Goal: Find specific page/section: Find specific page/section

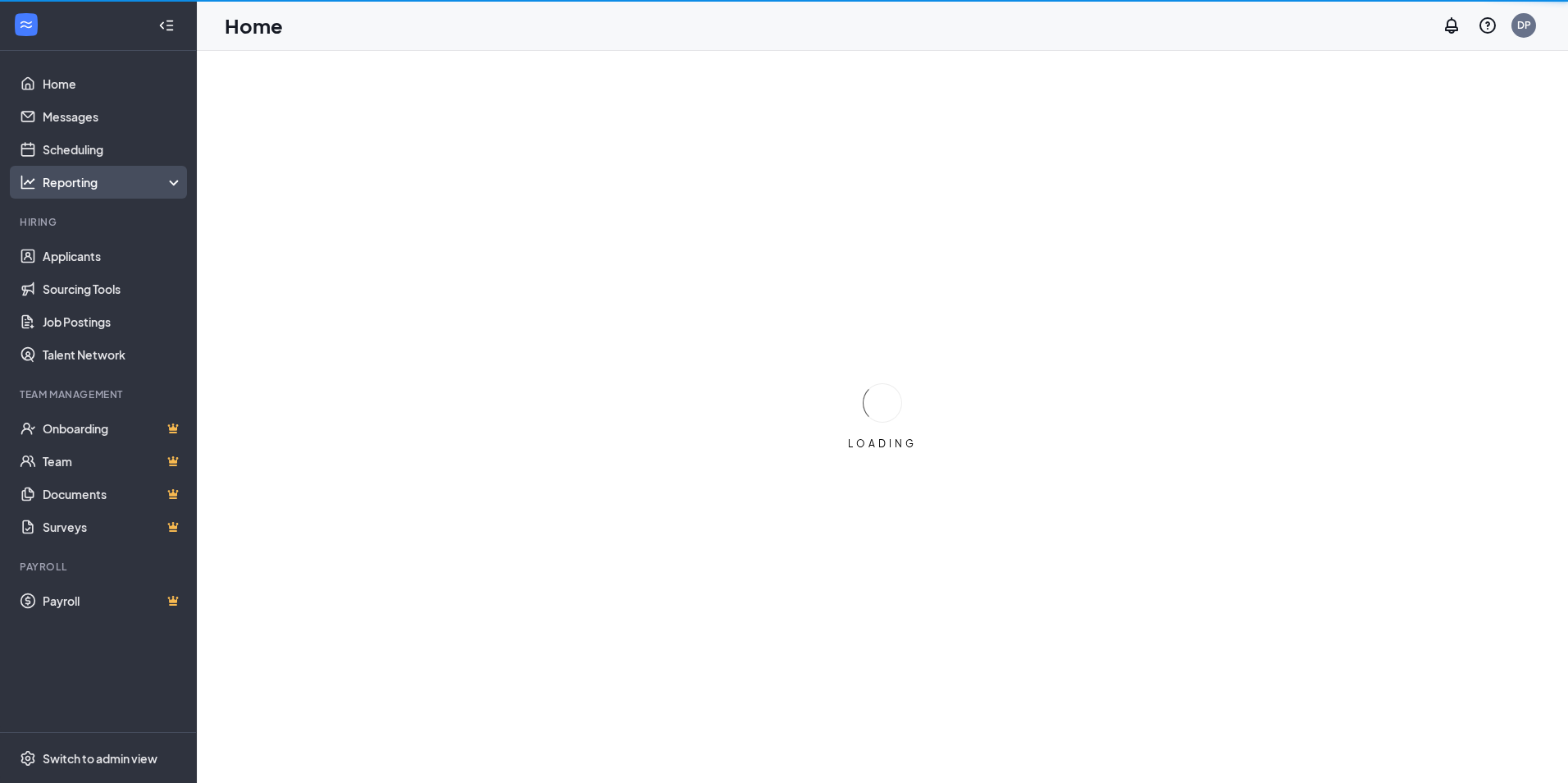
click at [105, 182] on div "Reporting" at bounding box center [113, 183] width 141 height 17
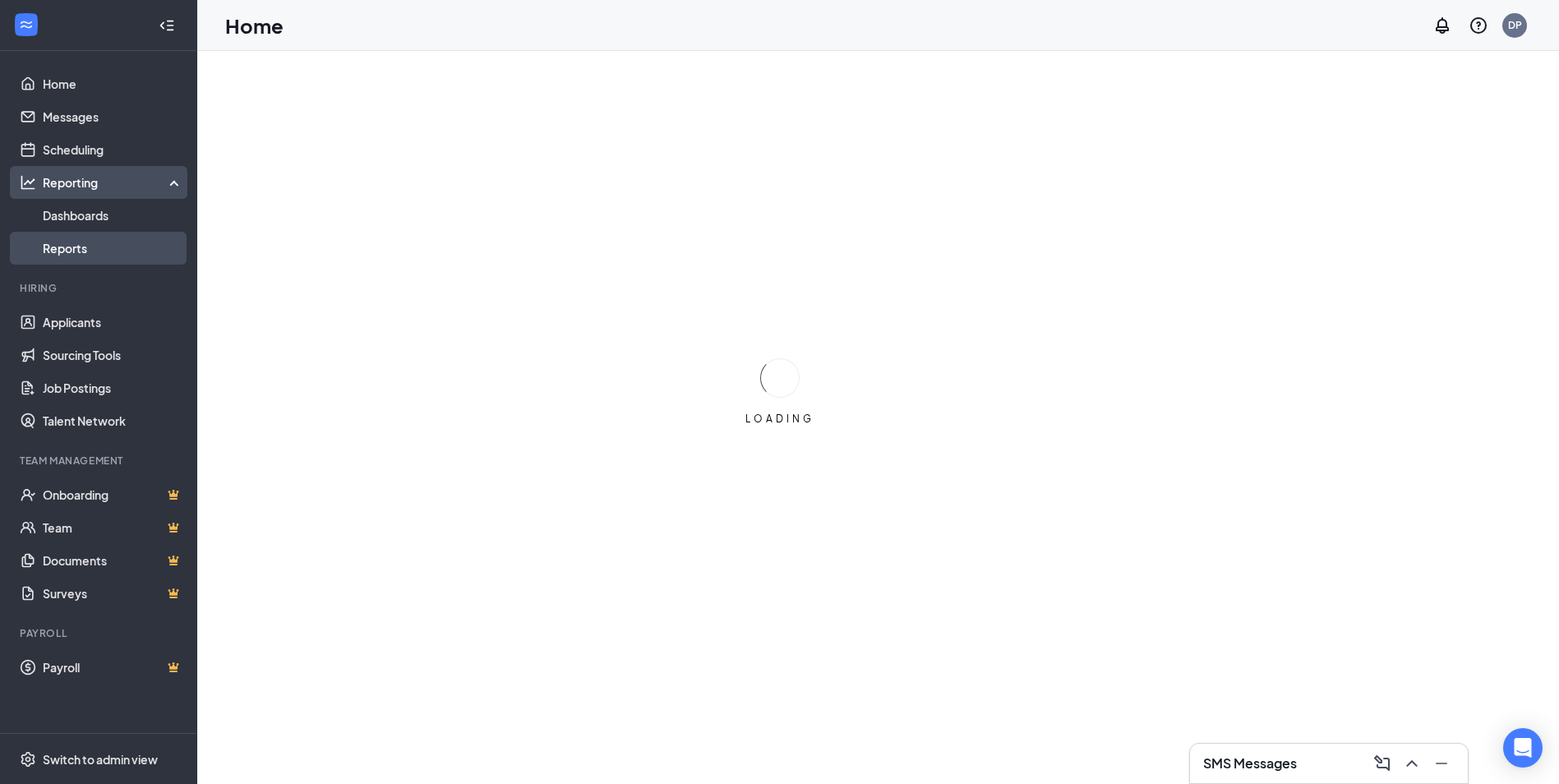
click at [81, 236] on link "Reports" at bounding box center [112, 248] width 141 height 33
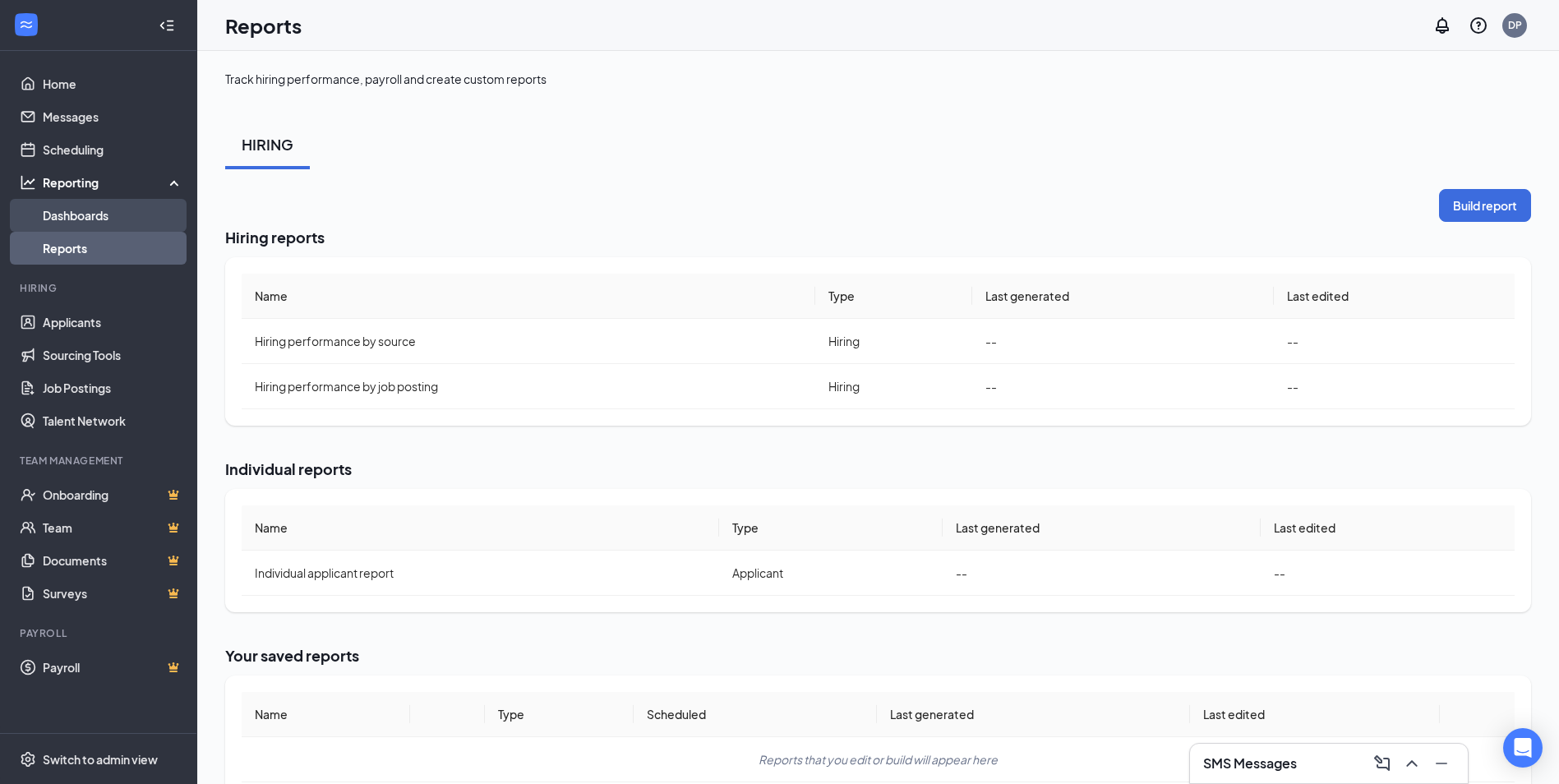
click at [104, 206] on link "Dashboards" at bounding box center [112, 215] width 141 height 33
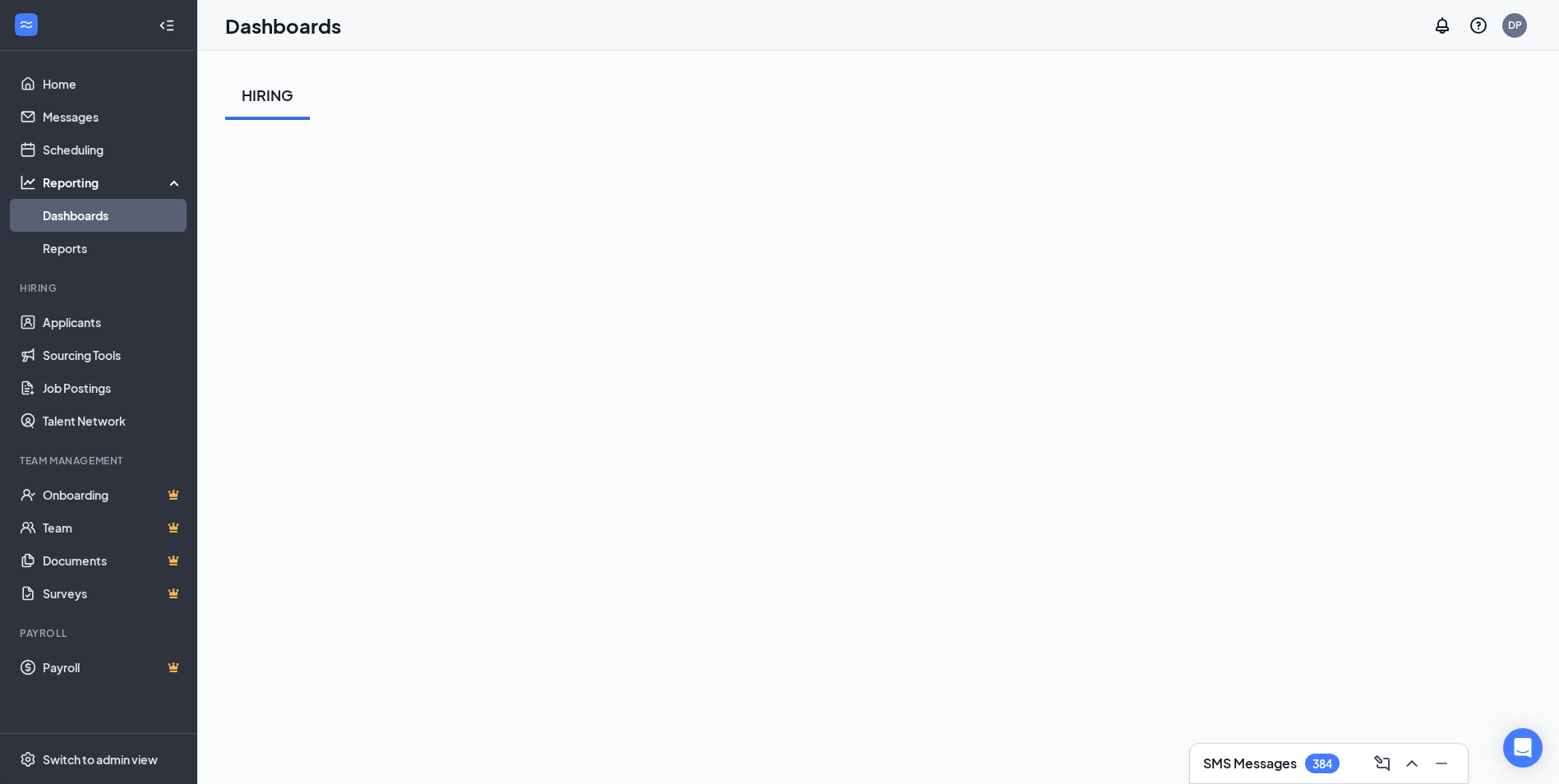
click at [1413, 760] on icon "ChevronUp" at bounding box center [1411, 763] width 19 height 19
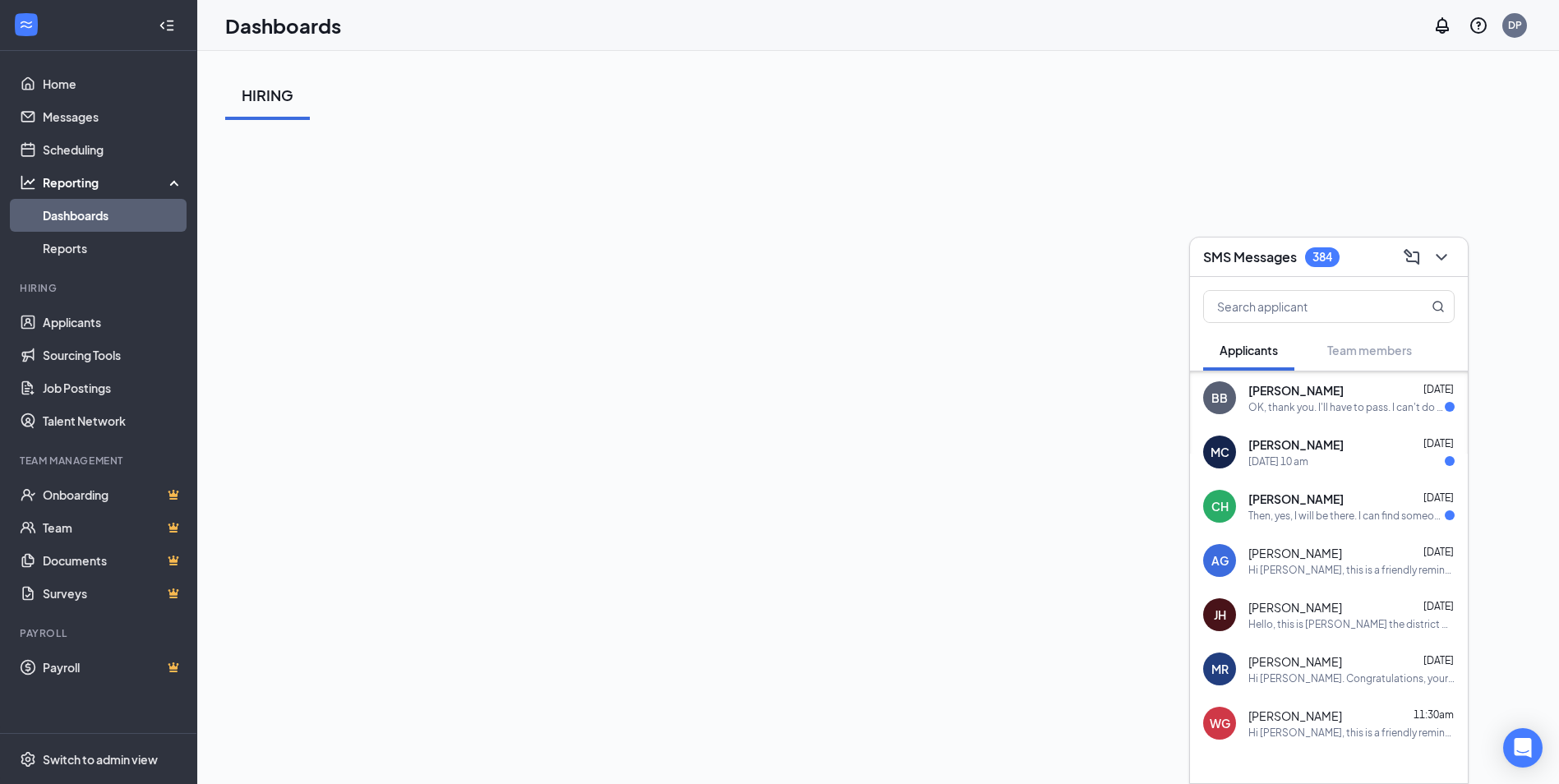
scroll to position [756, 0]
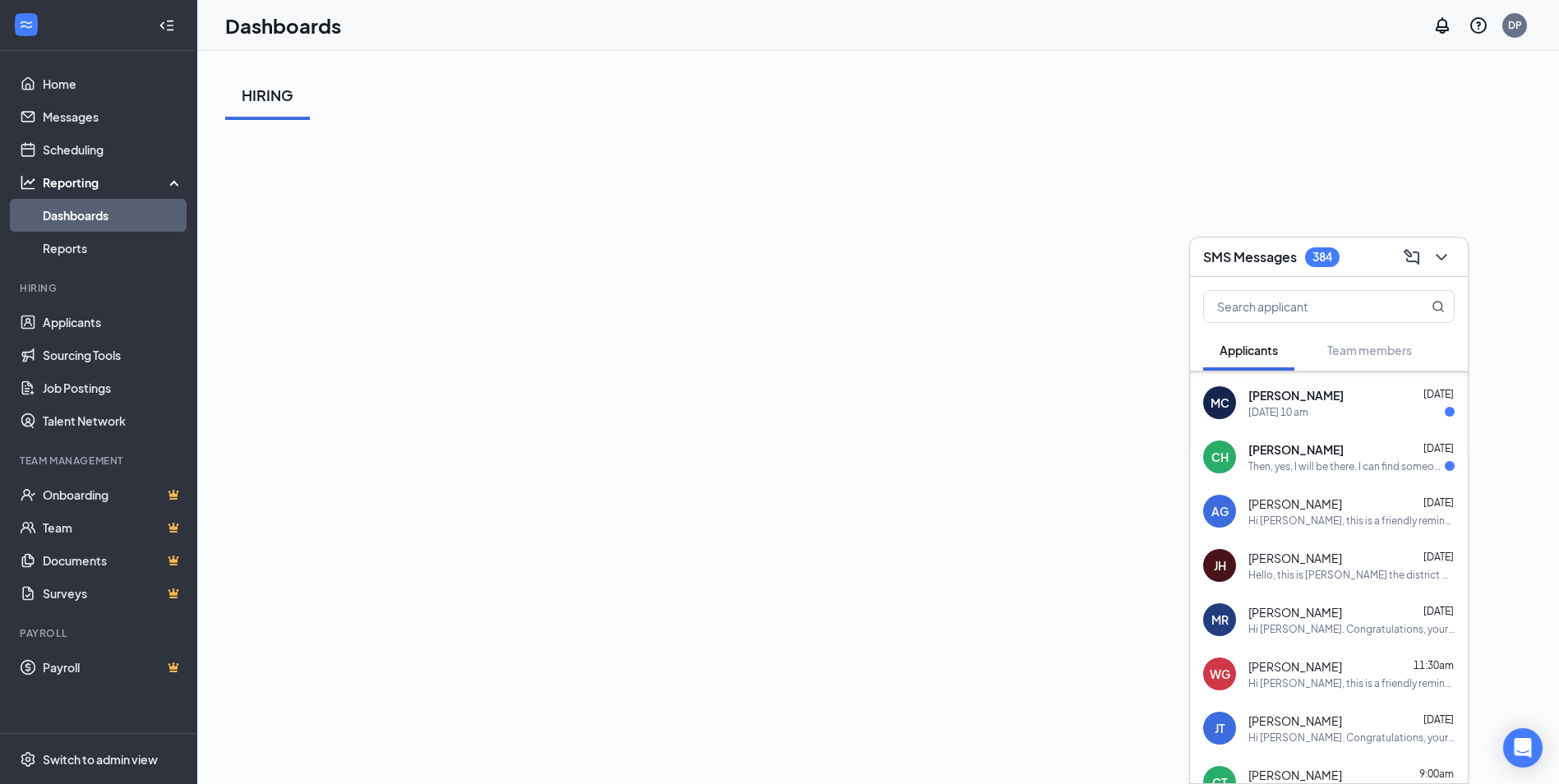
click at [1321, 546] on div "[PERSON_NAME] [DATE] Hello, this is [PERSON_NAME] the district manager with [PE…" at bounding box center [1328, 565] width 278 height 54
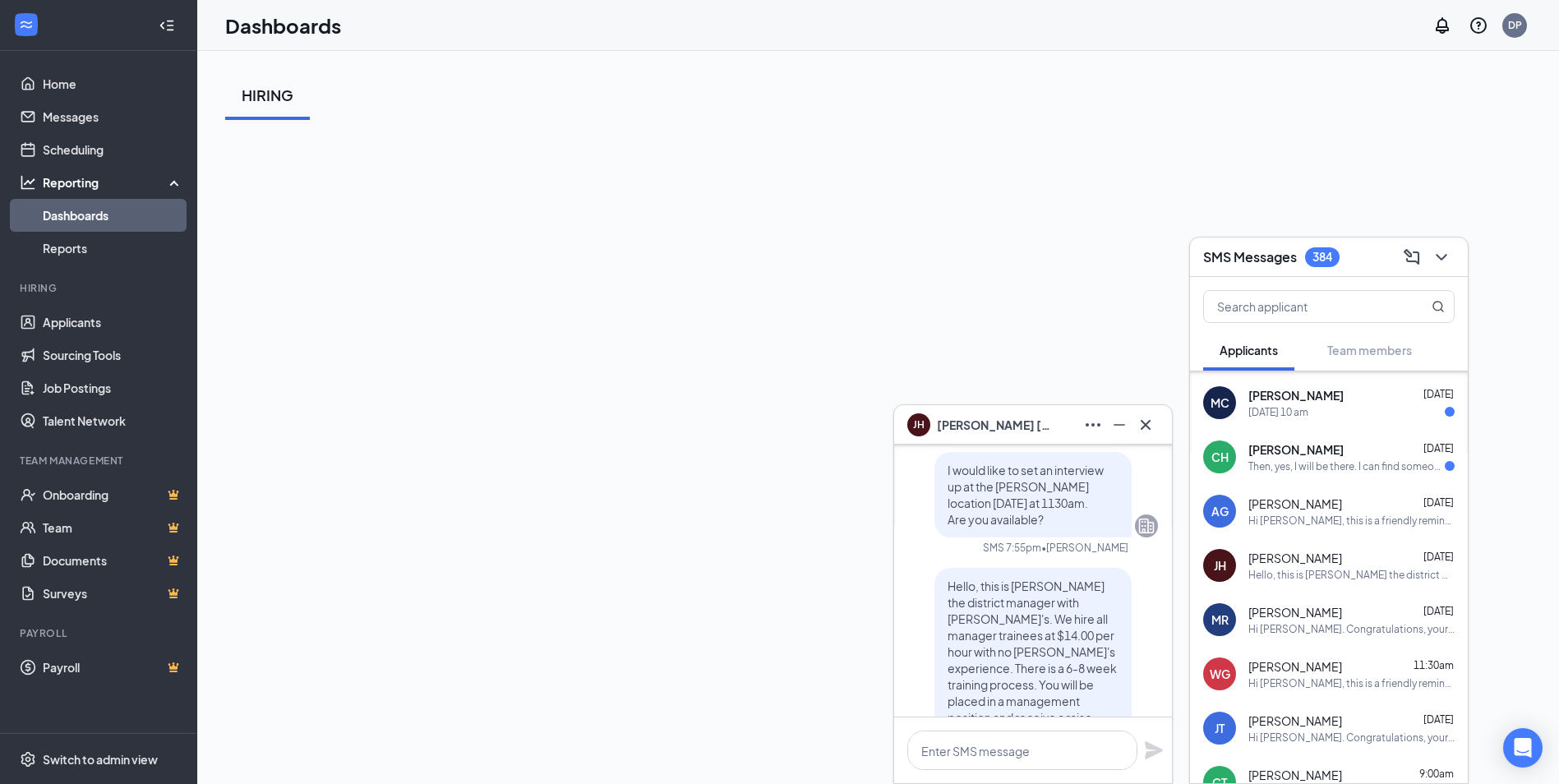
scroll to position [0, 0]
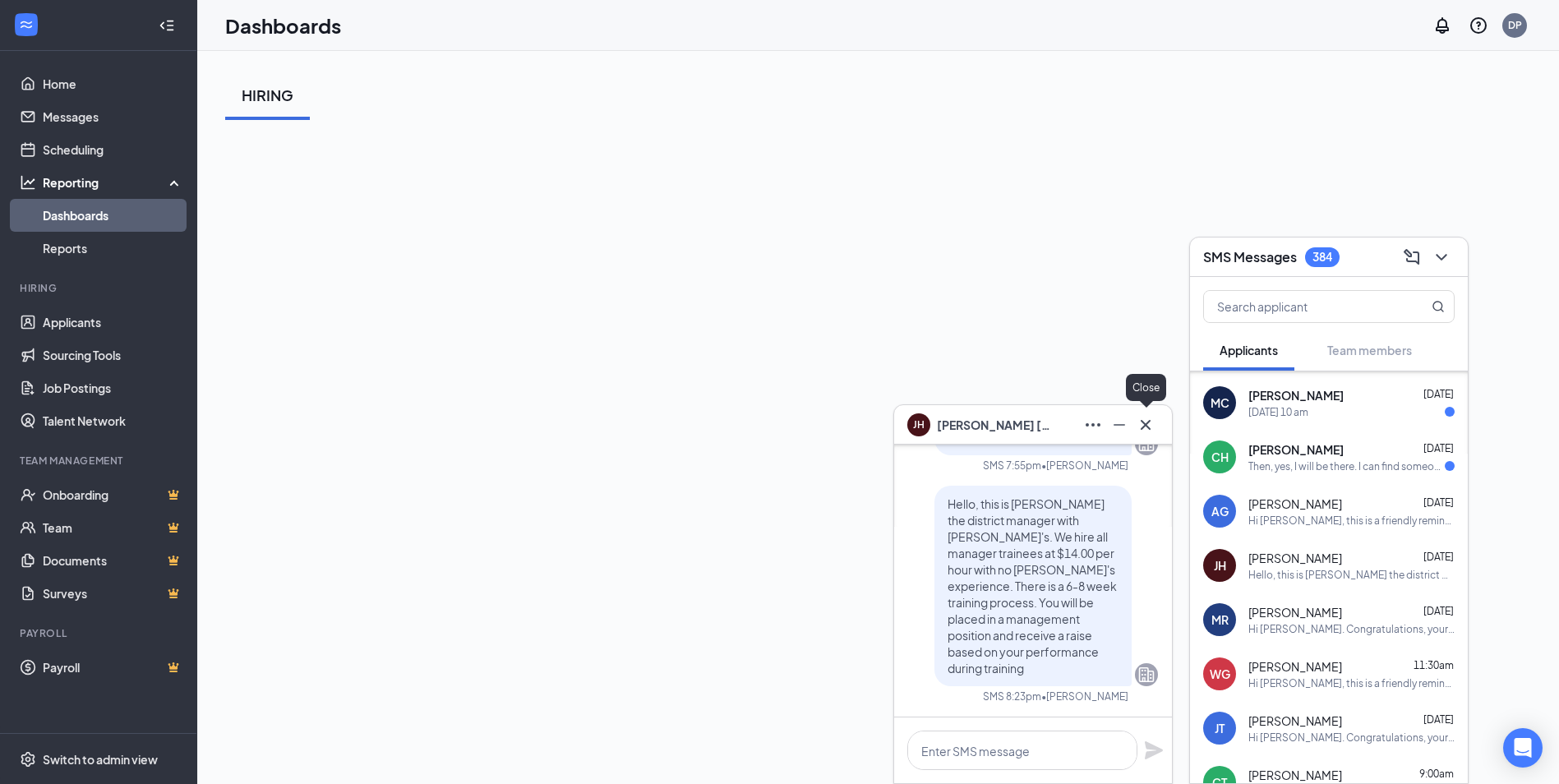
click at [1153, 430] on icon "Cross" at bounding box center [1144, 424] width 19 height 19
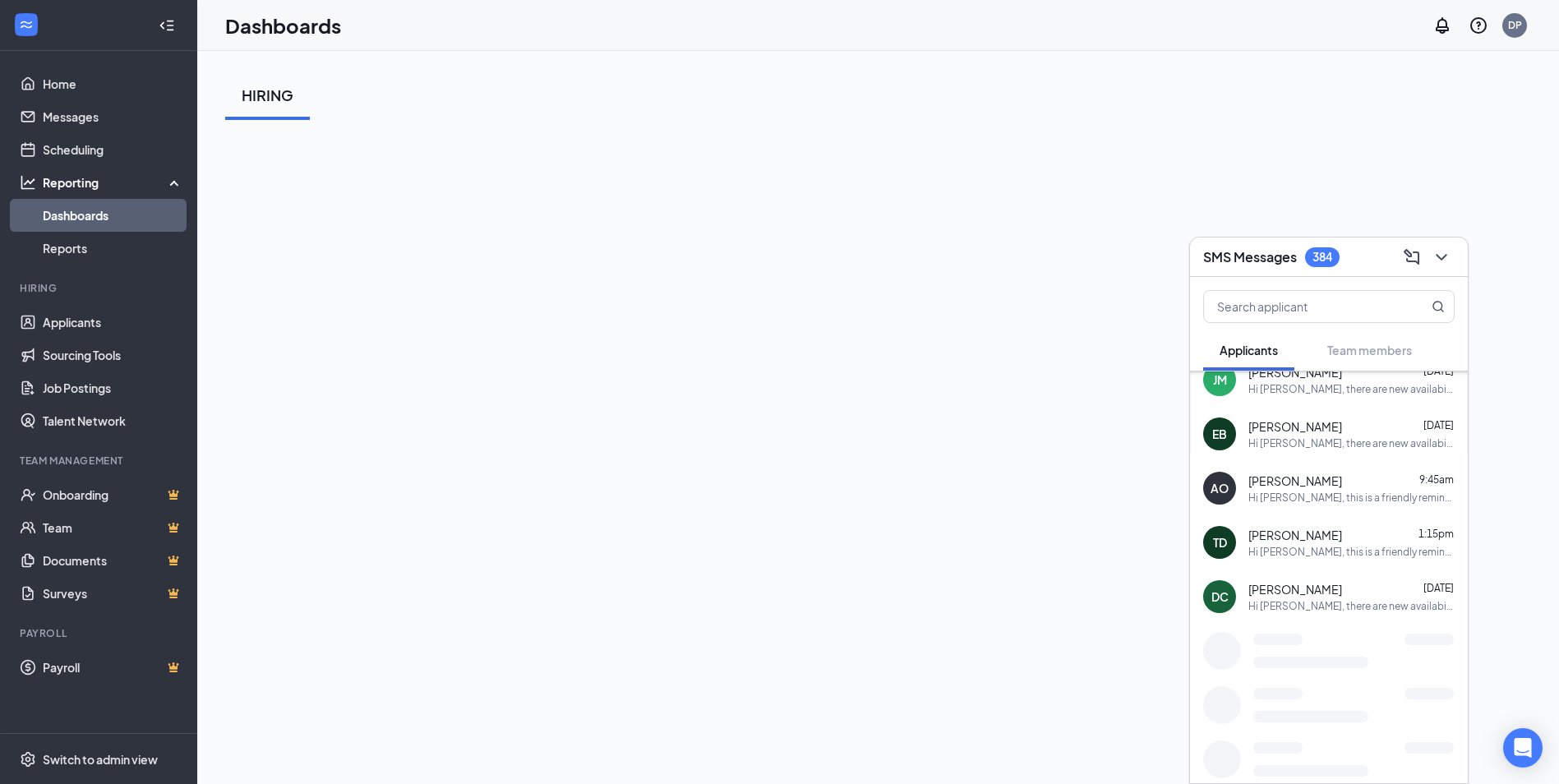
scroll to position [1380, 0]
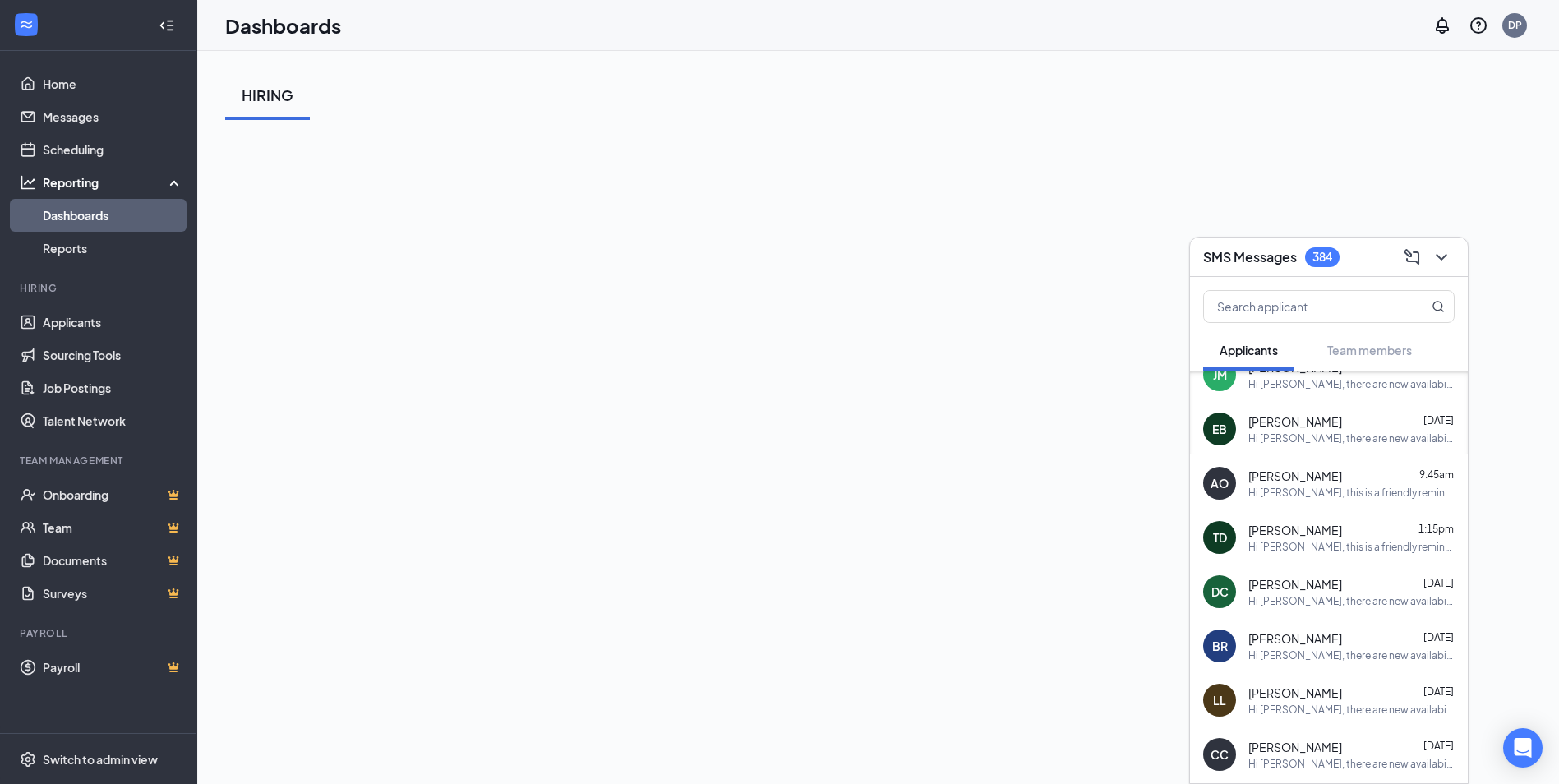
click at [1139, 70] on div "HIRING" at bounding box center [878, 496] width 1361 height 892
click at [1445, 264] on icon "ChevronDown" at bounding box center [1440, 256] width 19 height 19
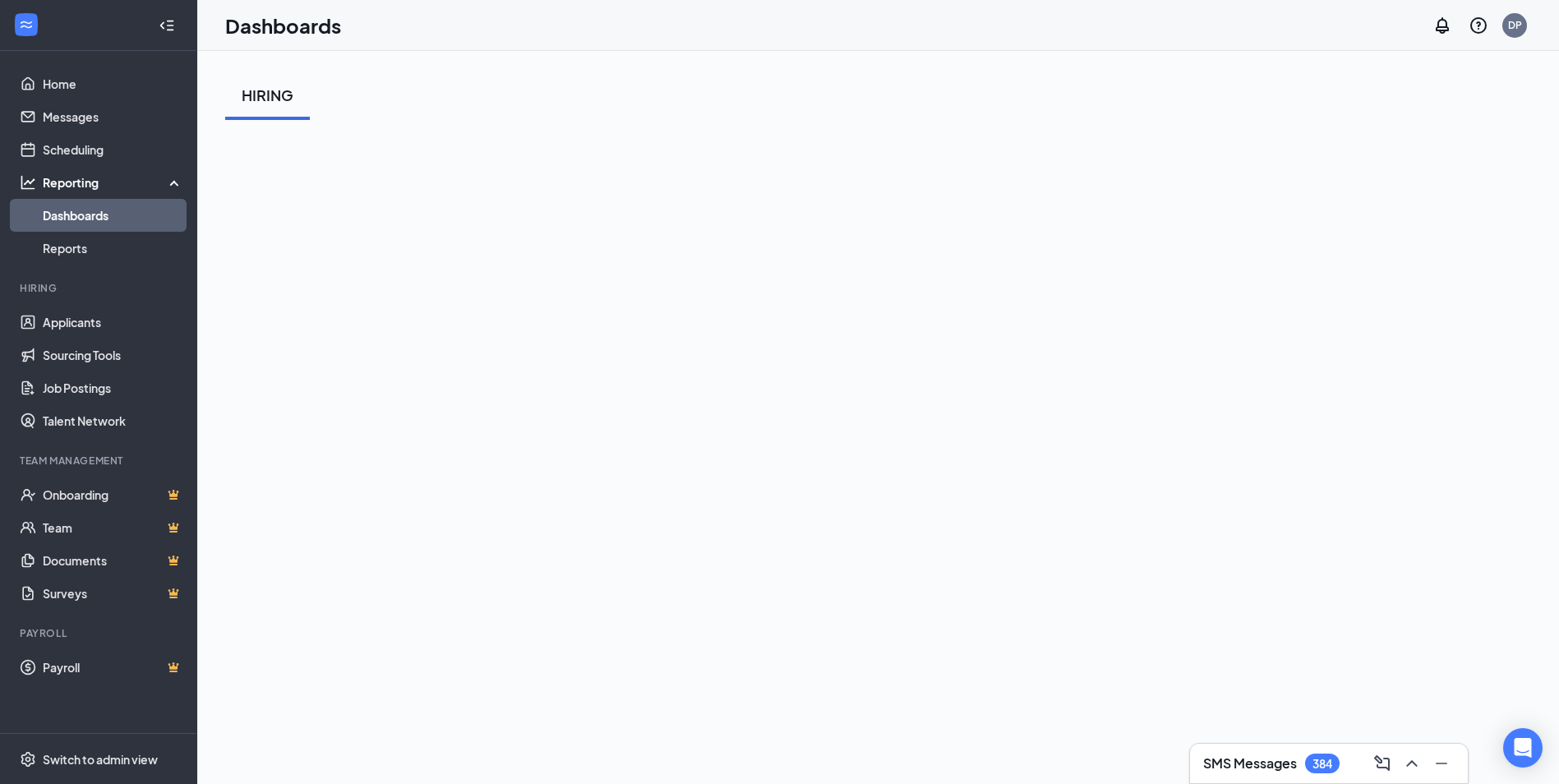
scroll to position [0, 0]
click at [1414, 767] on icon "ChevronUp" at bounding box center [1411, 763] width 19 height 19
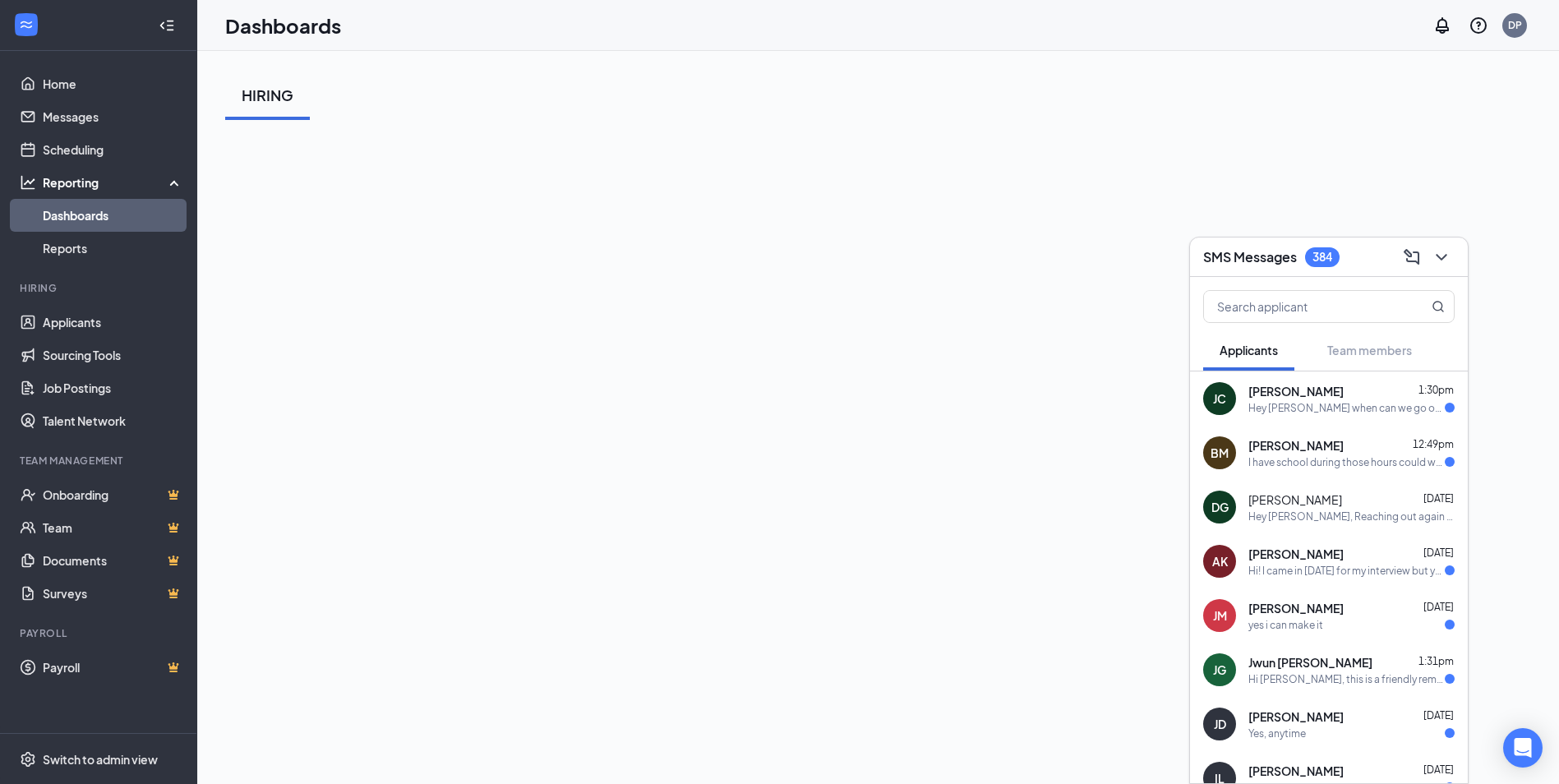
click at [955, 135] on div "HIRING" at bounding box center [878, 497] width 1305 height 853
click at [1444, 248] on icon "ChevronDown" at bounding box center [1440, 256] width 19 height 19
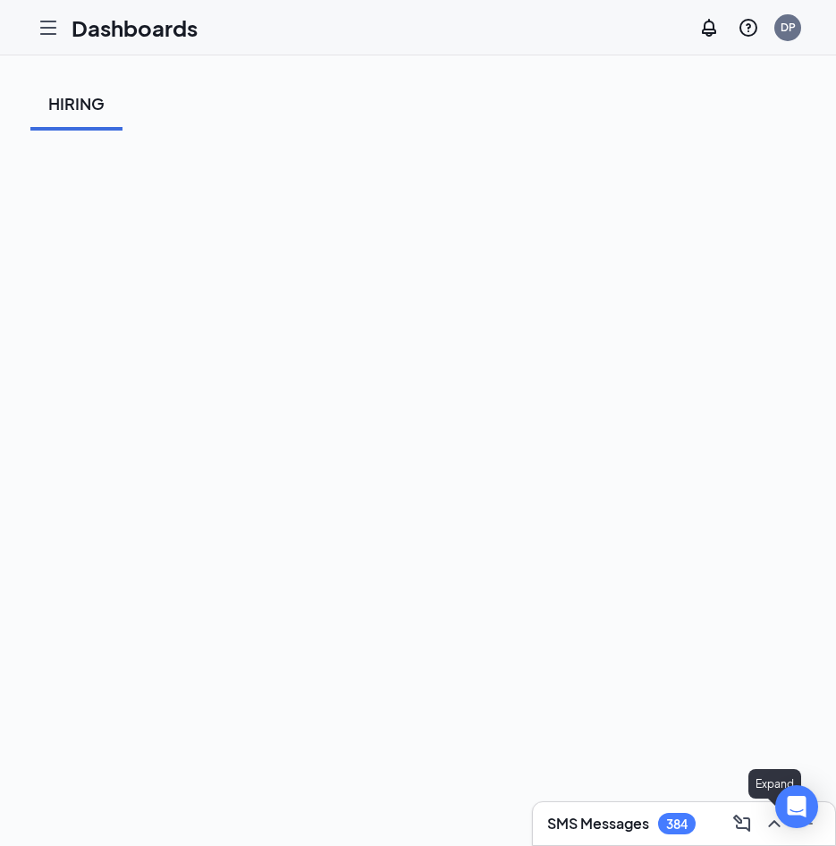
click at [765, 818] on icon "ChevronUp" at bounding box center [773, 823] width 21 height 21
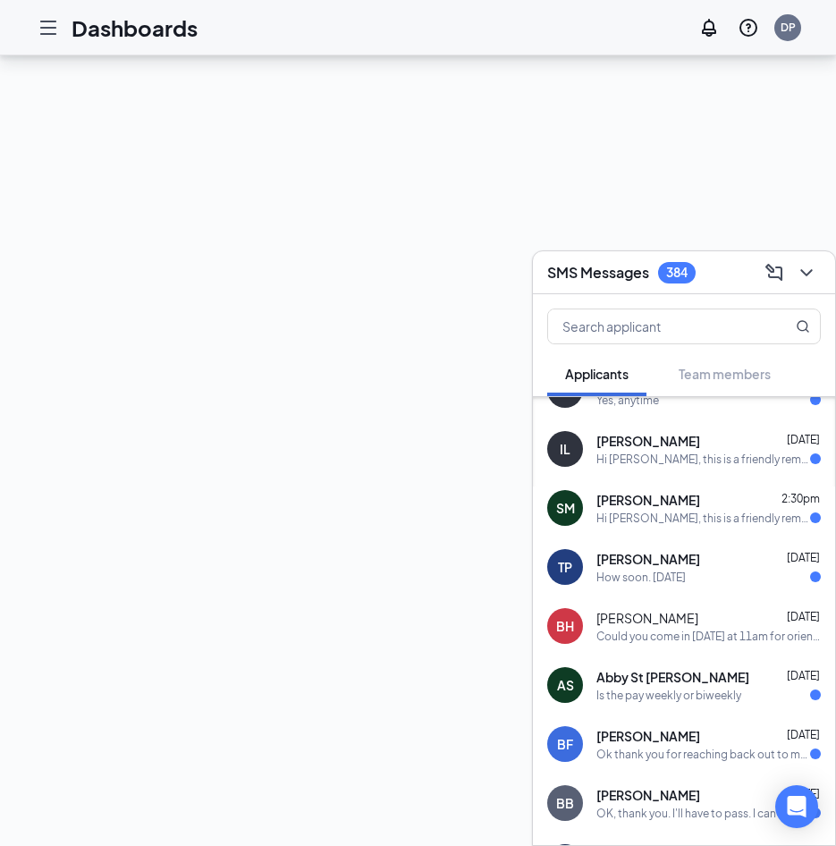
scroll to position [410, 0]
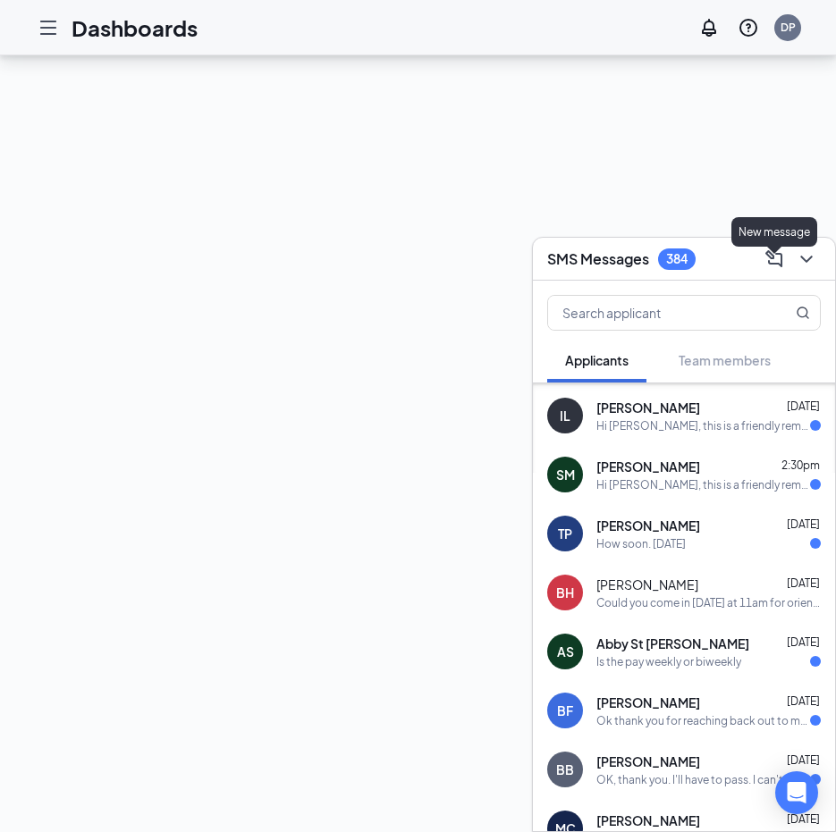
click at [812, 266] on icon "ChevronDown" at bounding box center [806, 259] width 21 height 21
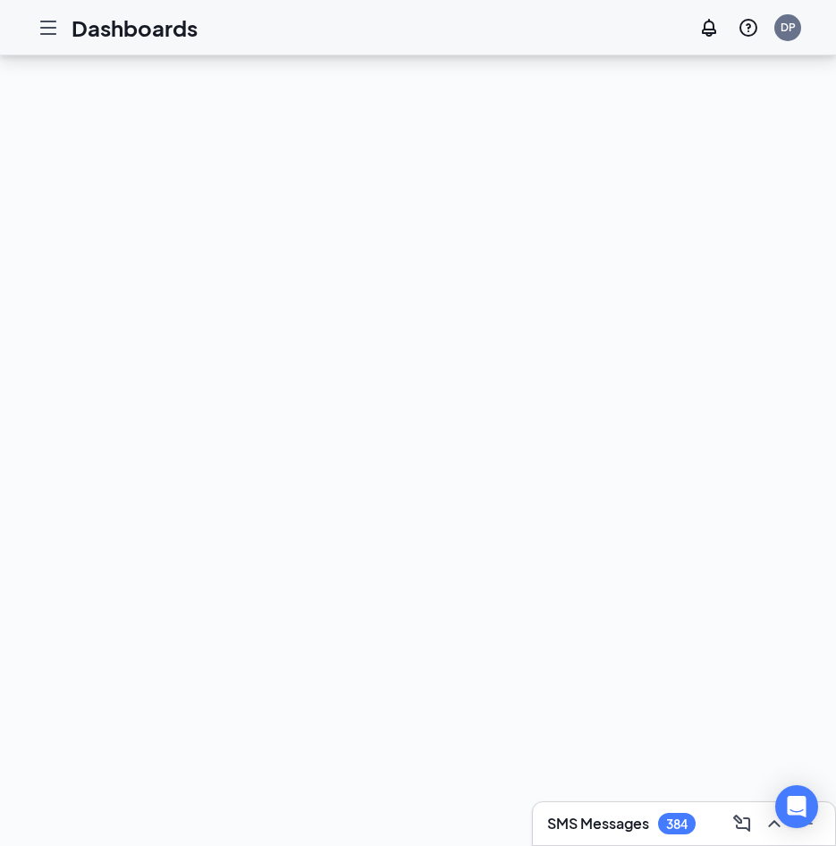
scroll to position [0, 0]
